Goal: Navigation & Orientation: Find specific page/section

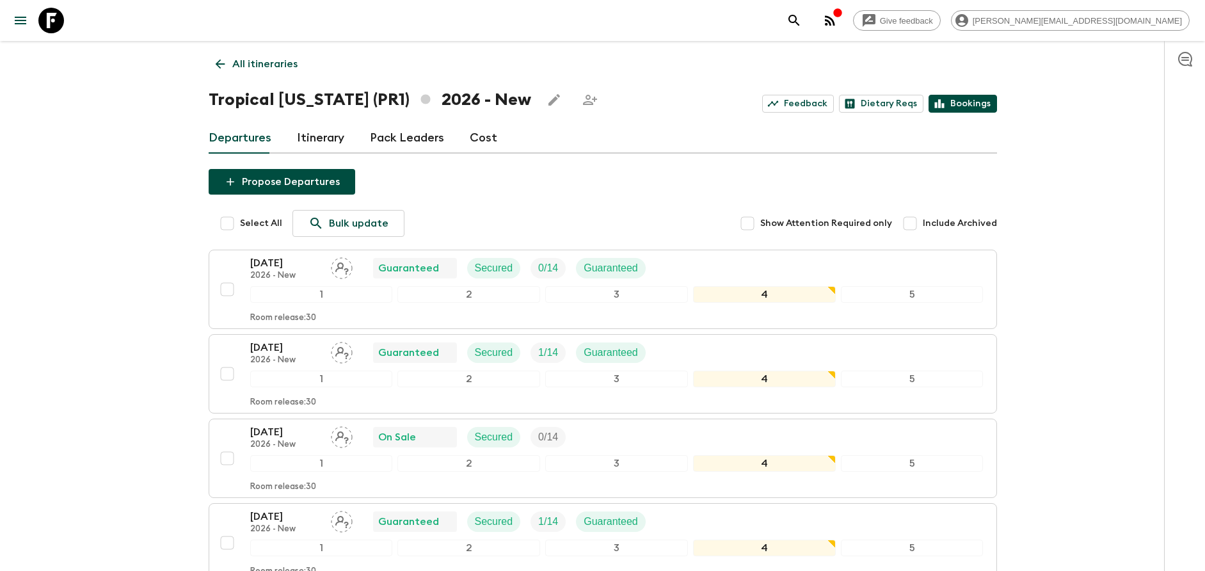
click at [964, 106] on link "Bookings" at bounding box center [963, 104] width 68 height 18
click at [248, 60] on p "All itineraries" at bounding box center [264, 63] width 65 height 15
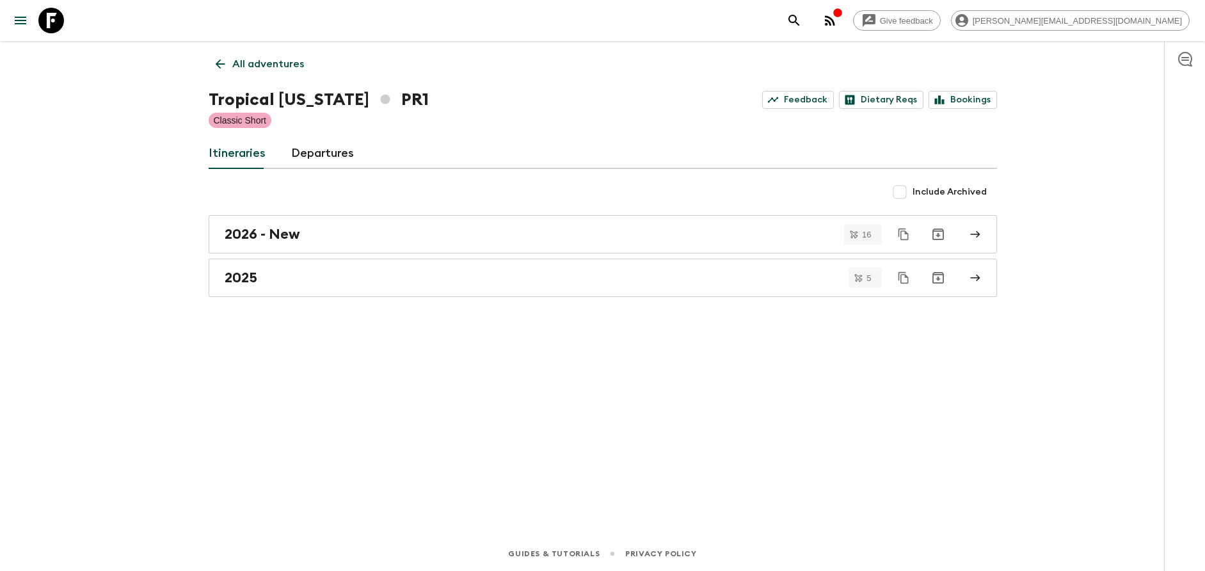
click at [262, 60] on p "All adventures" at bounding box center [268, 63] width 72 height 15
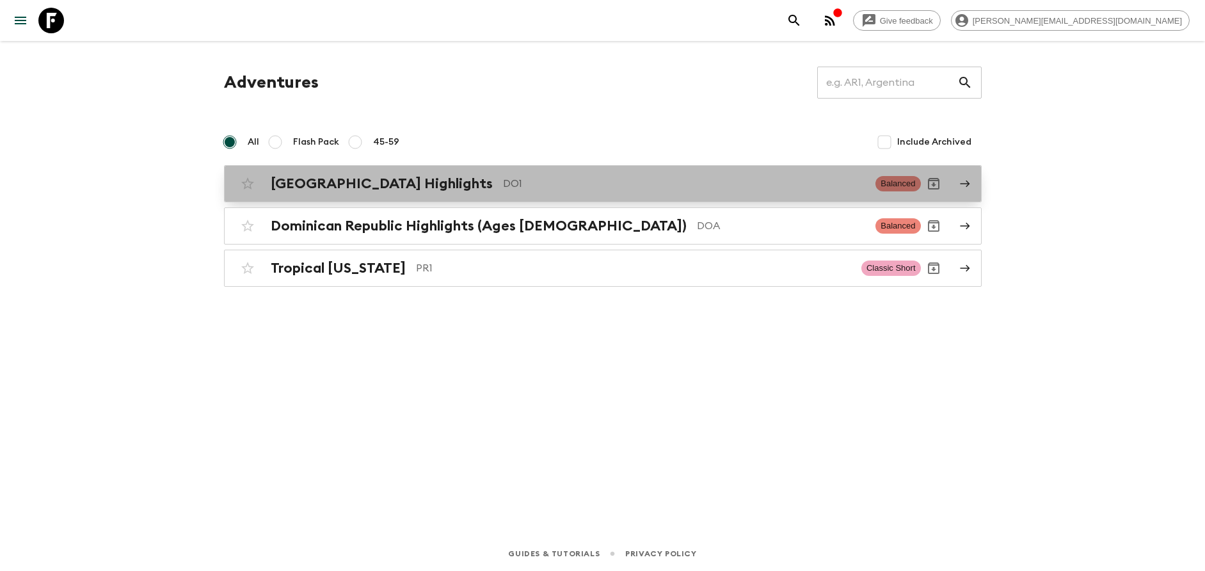
click at [503, 182] on p "DO1" at bounding box center [684, 183] width 363 height 15
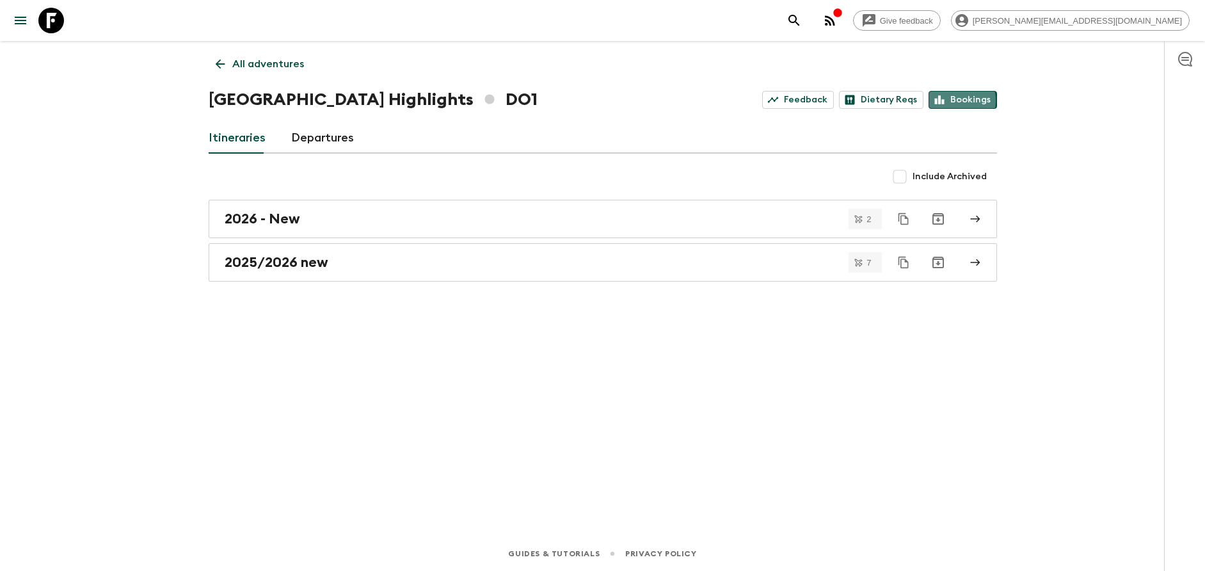
click at [951, 100] on link "Bookings" at bounding box center [963, 100] width 68 height 18
